Goal: Find specific page/section: Find specific page/section

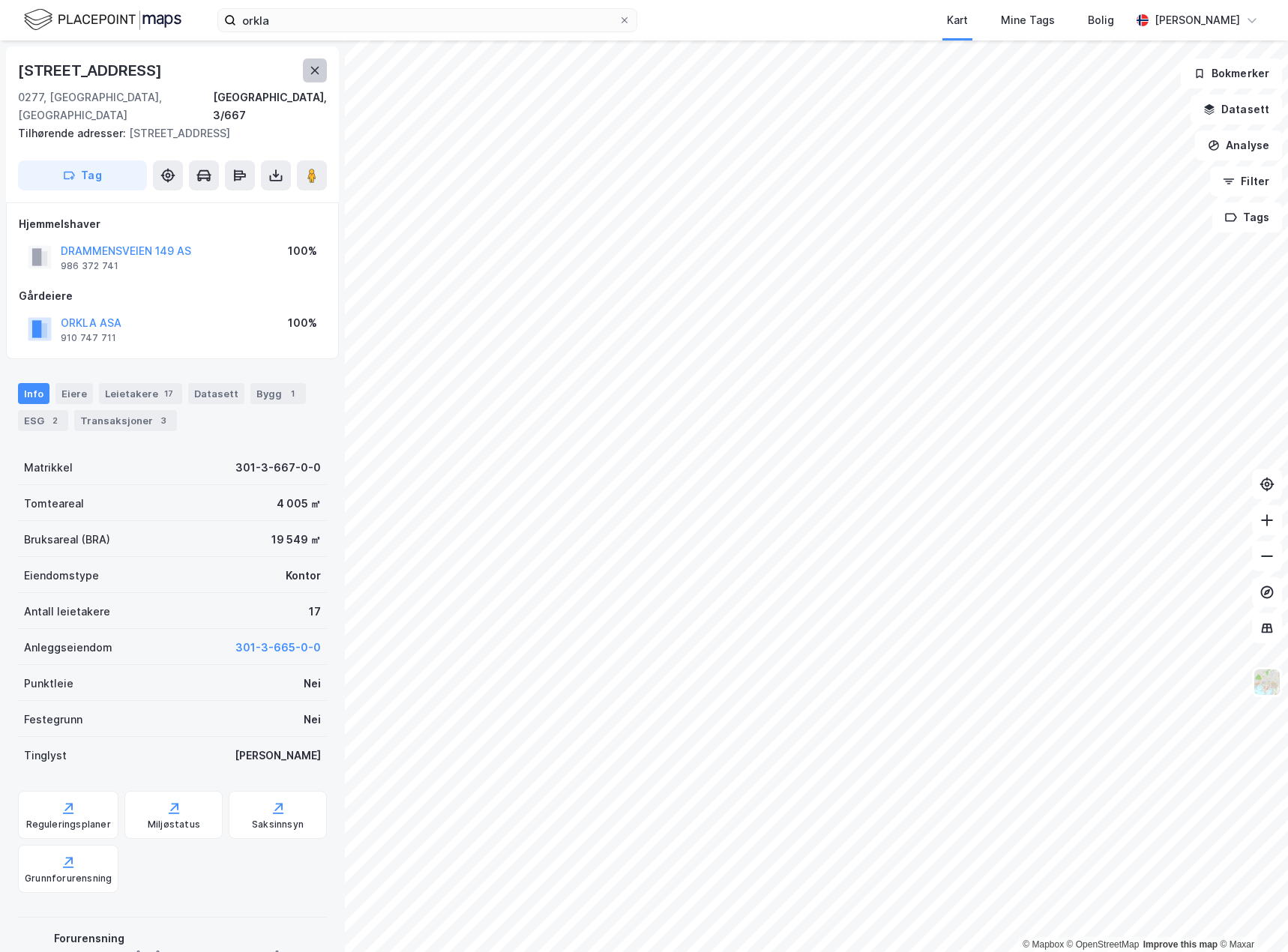
click at [308, 68] on button at bounding box center [315, 70] width 24 height 24
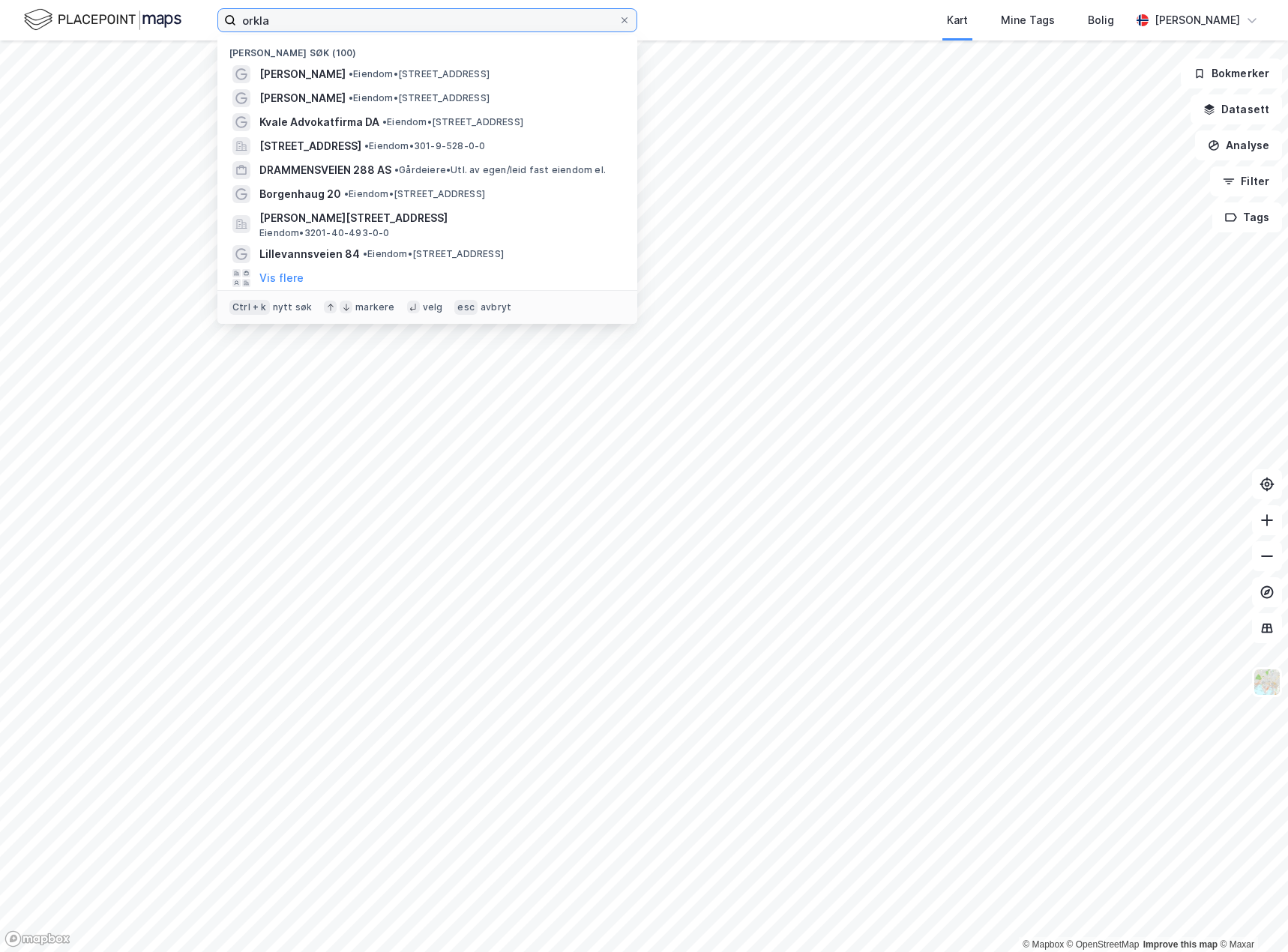
drag, startPoint x: 280, startPoint y: 17, endPoint x: 215, endPoint y: 19, distance: 65.0
click at [215, 19] on div "orkla Nylige søk (100) [PERSON_NAME] • Eiendom • [STREET_ADDRESS] [PERSON_NAME]…" at bounding box center [644, 20] width 1288 height 41
type input "glava"
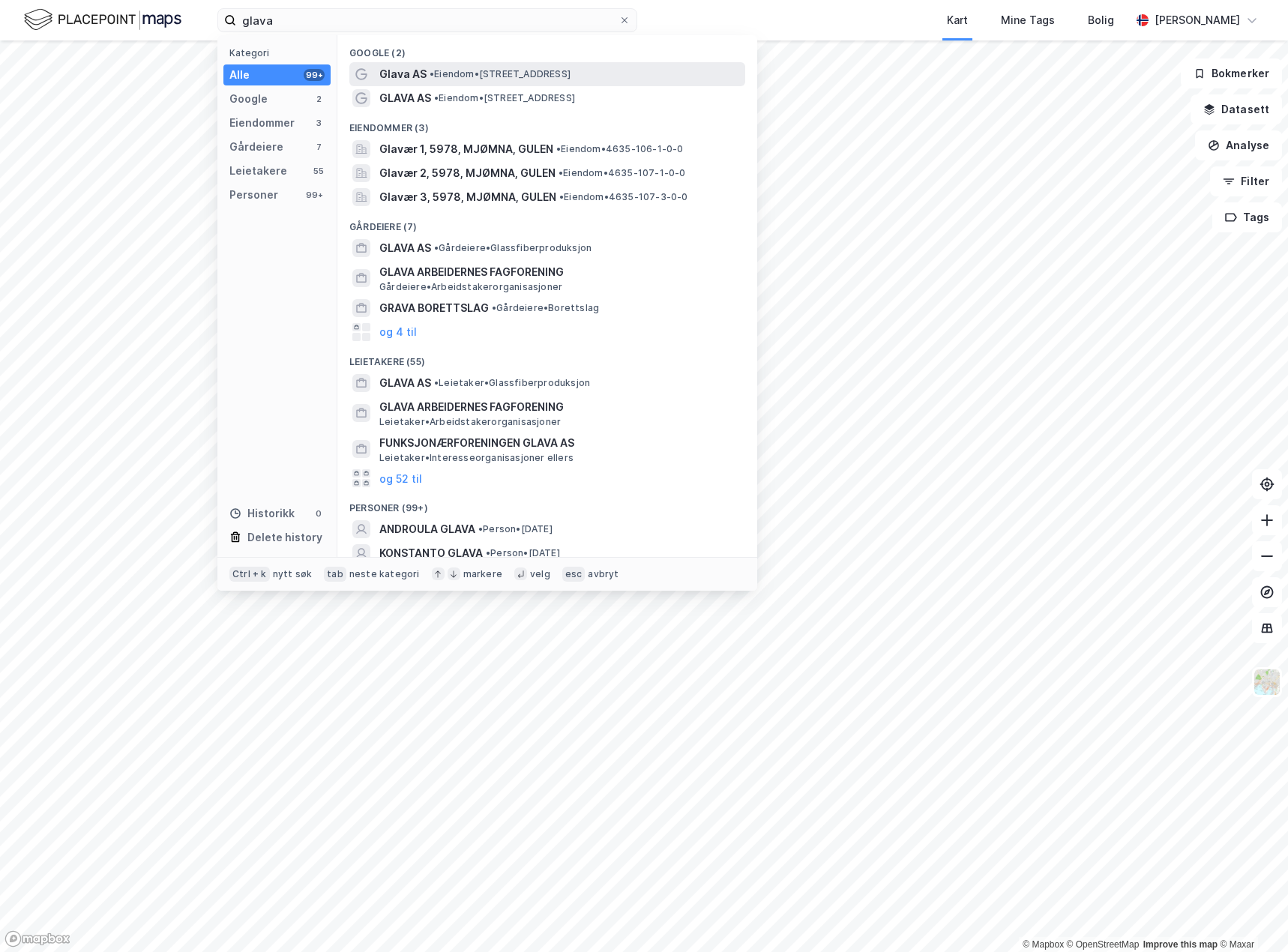
click at [419, 70] on span "Glava AS" at bounding box center [403, 74] width 47 height 18
